Goal: Answer question/provide support: Share knowledge or assist other users

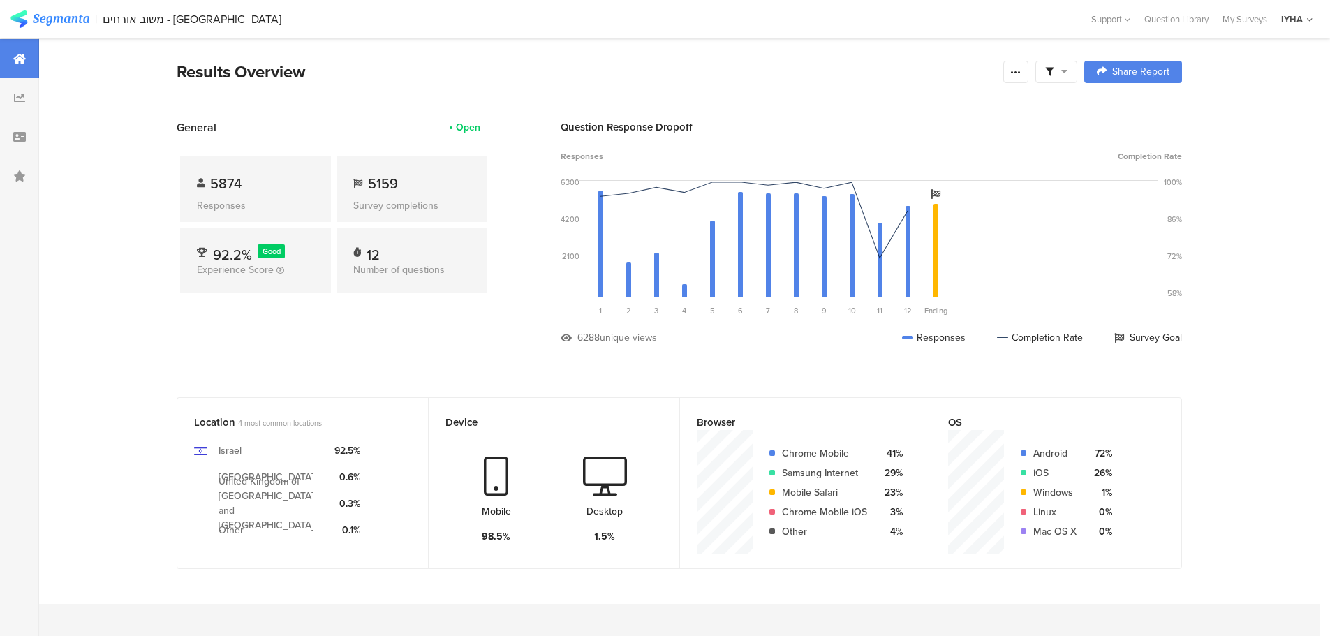
scroll to position [1412, 0]
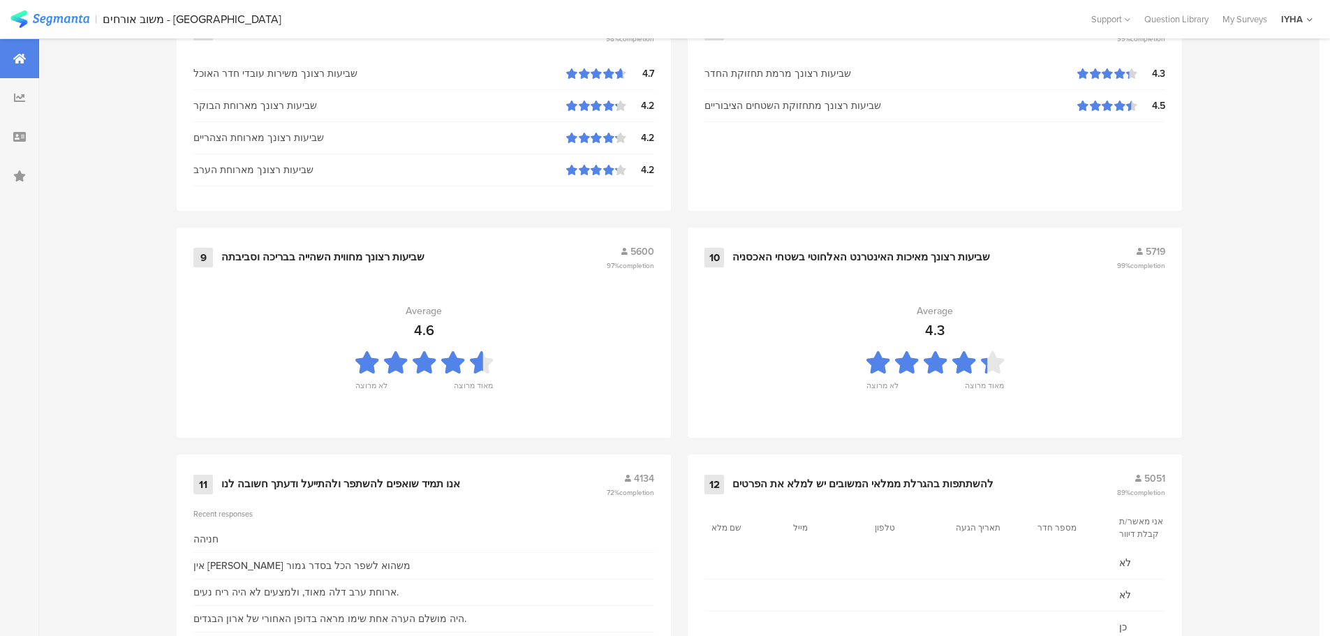
scroll to position [1412, 0]
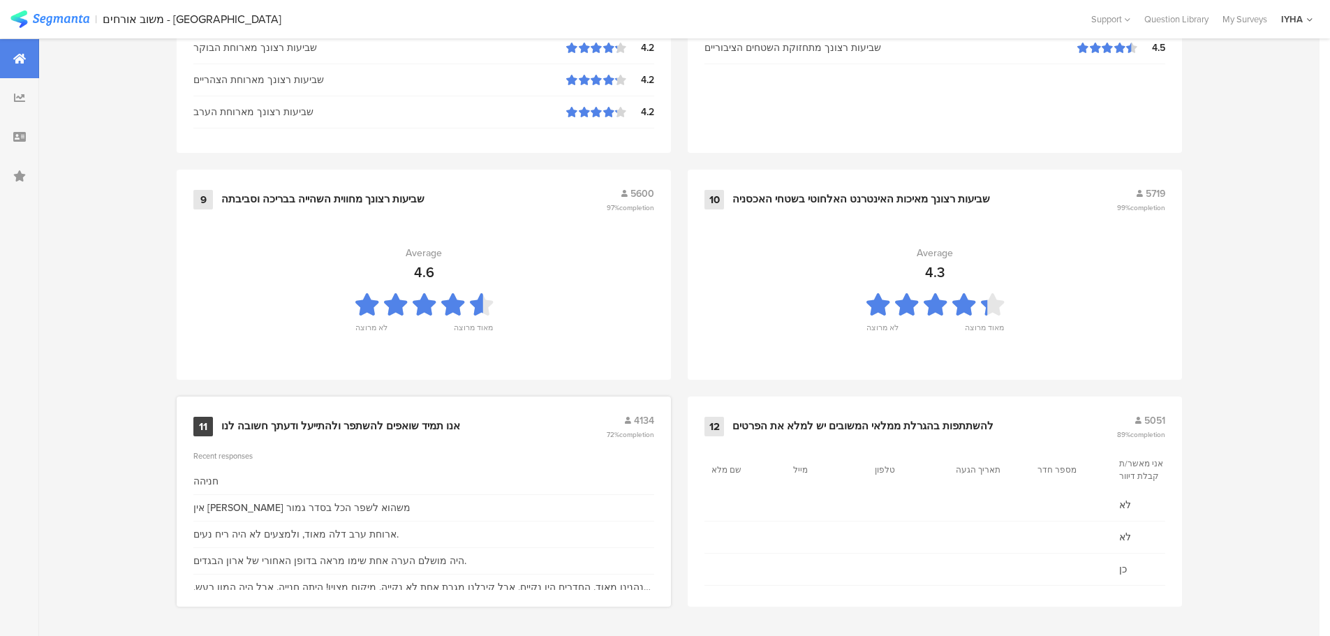
click at [337, 422] on div "אנו תמיד שואפים להשתפר ולהתייעל ודעתך חשובה לנו" at bounding box center [340, 427] width 239 height 14
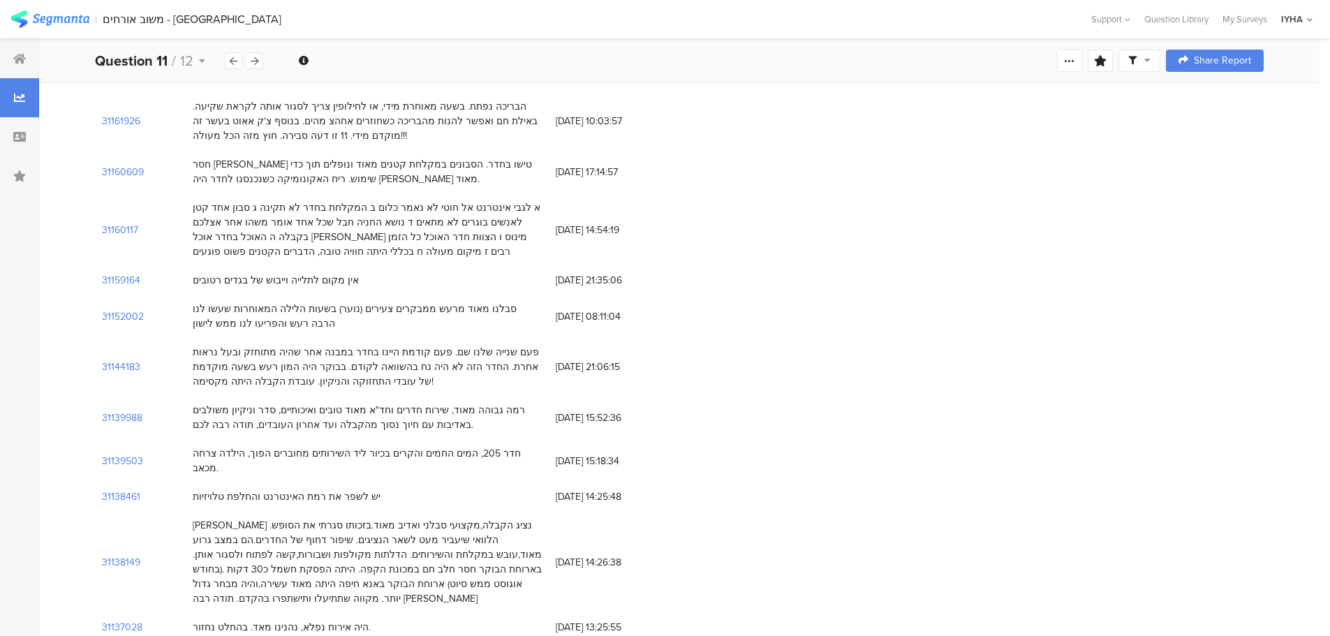
scroll to position [1117, 0]
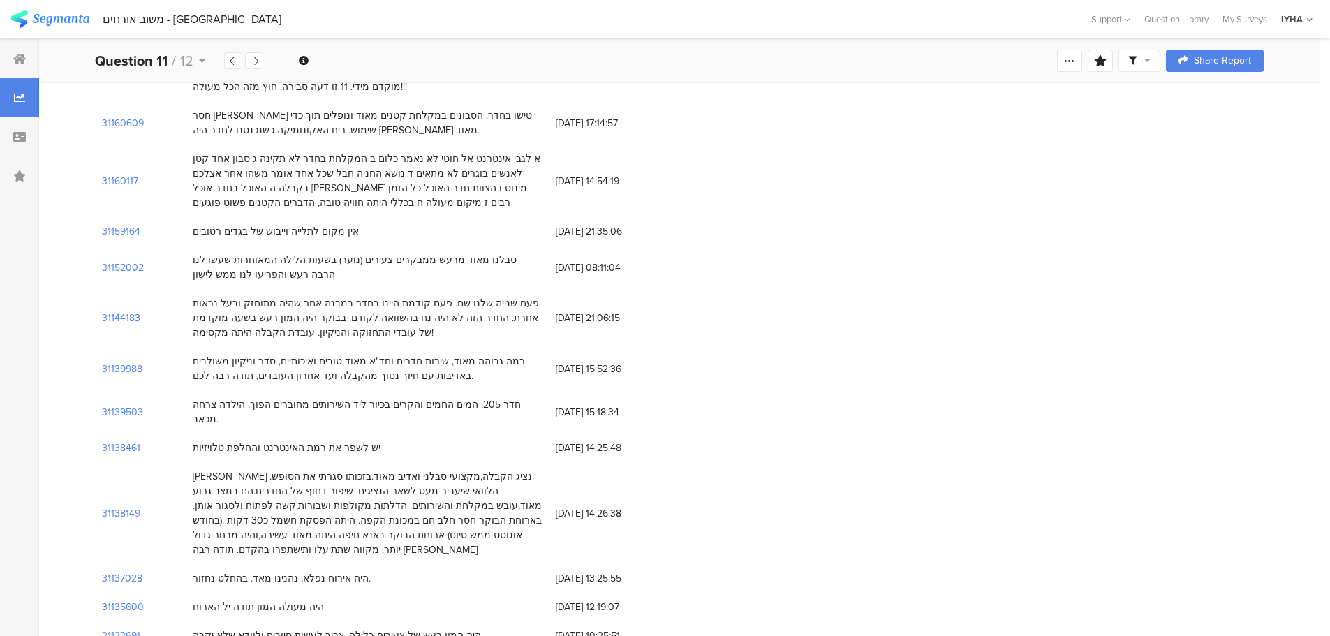
click at [802, 193] on div "31160117 א לגבי אינטרנט אל חוטי לא נאמר כלום ב המקלחת בחדר לא תקינה ג סבון אחד …" at bounding box center [679, 181] width 1169 height 73
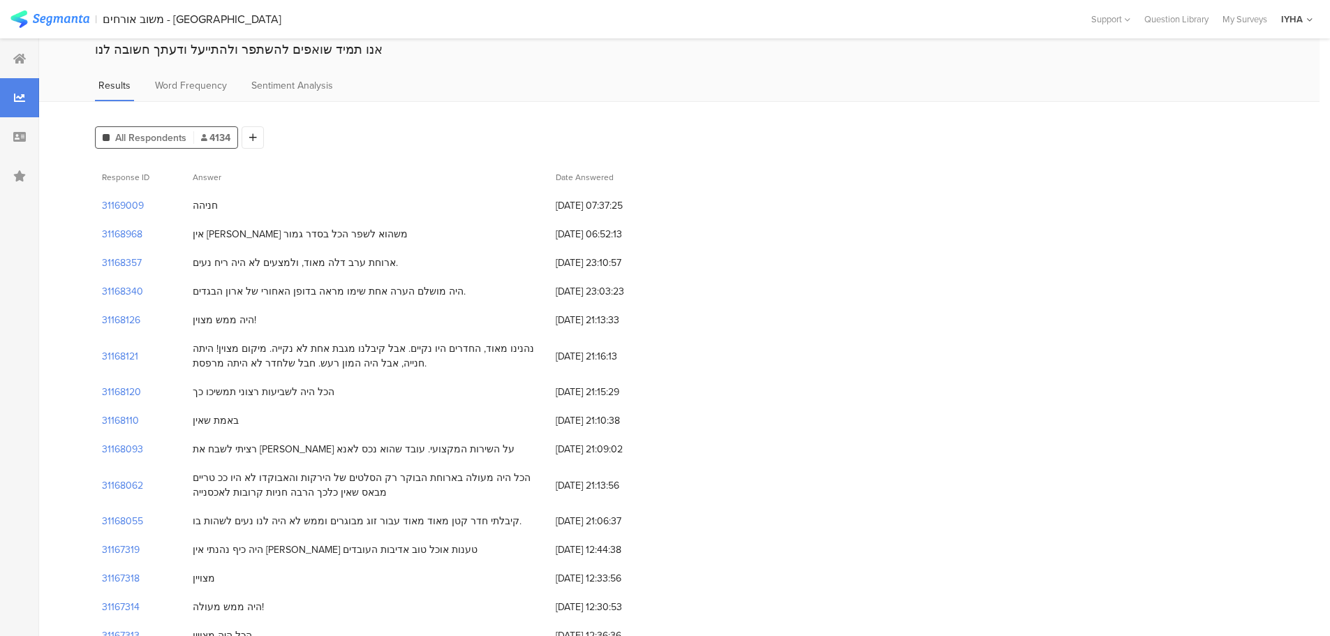
scroll to position [0, 0]
